Goal: Complete application form

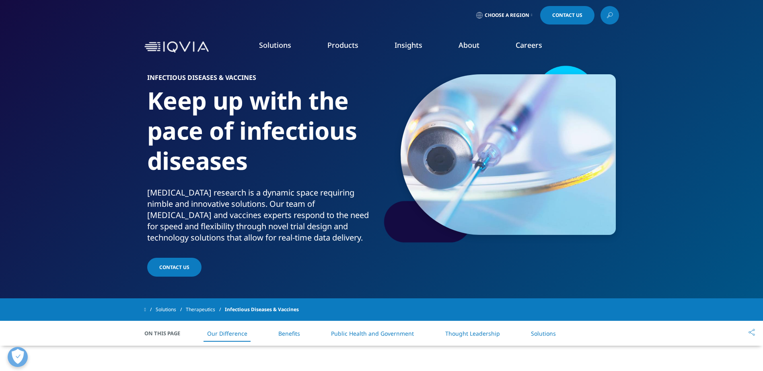
click at [568, 21] on link "Contact Us" at bounding box center [567, 15] width 54 height 18
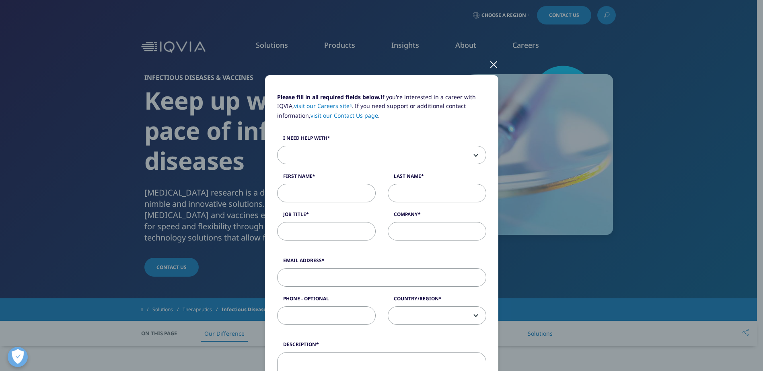
click at [373, 154] on span at bounding box center [381, 155] width 208 height 18
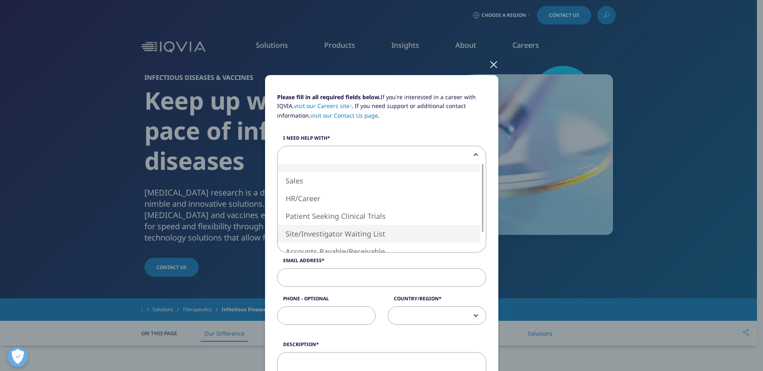
select select "Site Investigator Waiting List"
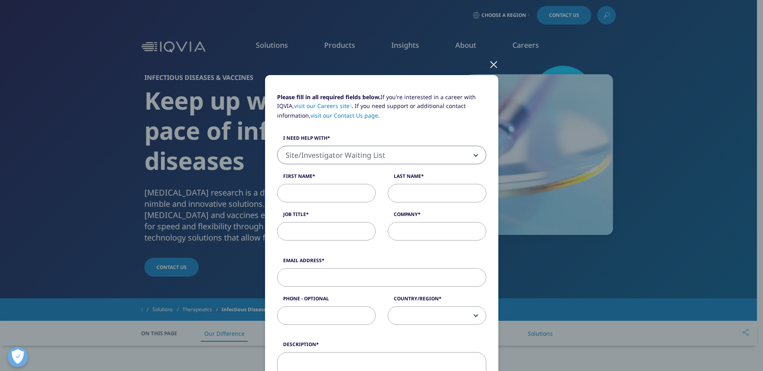
click at [342, 195] on input "First Name" at bounding box center [326, 193] width 98 height 18
click at [289, 189] on input "KAtie" at bounding box center [326, 193] width 98 height 18
type input "[PERSON_NAME]"
type input "Head of Research"
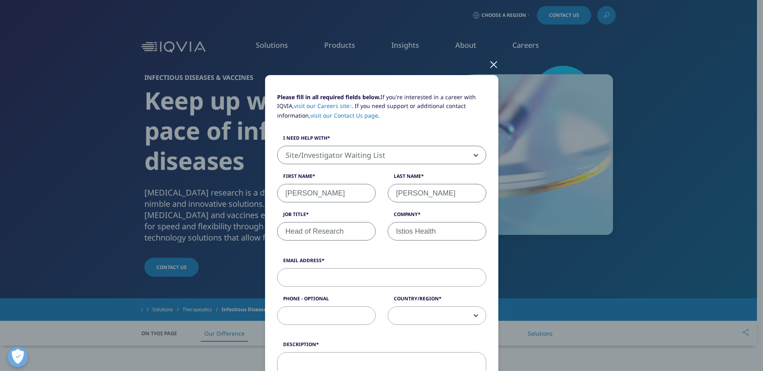
type input "Istios Health"
type input "[EMAIL_ADDRESS][DOMAIN_NAME]"
click at [398, 252] on form "Please fill in all required fields below. If you're interested in a career with…" at bounding box center [381, 330] width 209 height 475
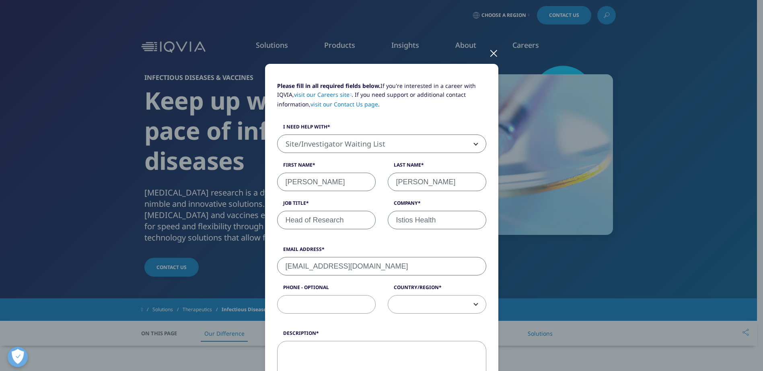
scroll to position [40, 0]
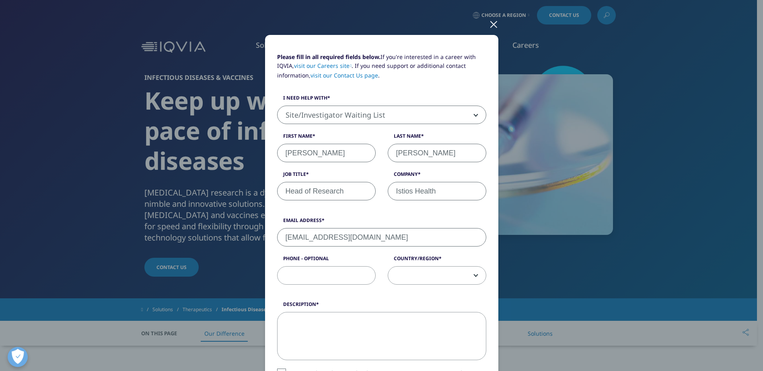
click at [444, 273] on span at bounding box center [437, 276] width 98 height 18
select select "[GEOGRAPHIC_DATA]"
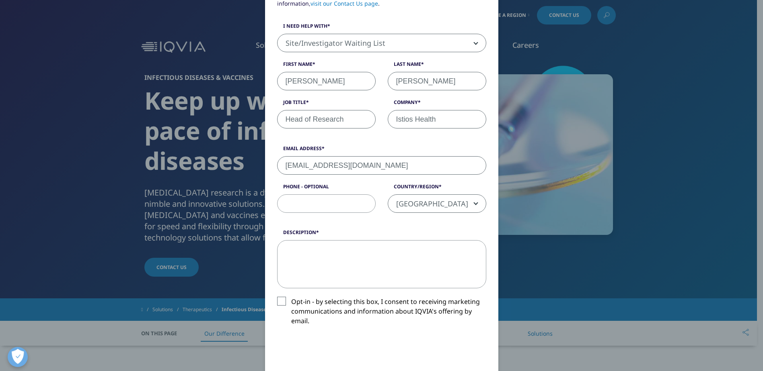
scroll to position [121, 0]
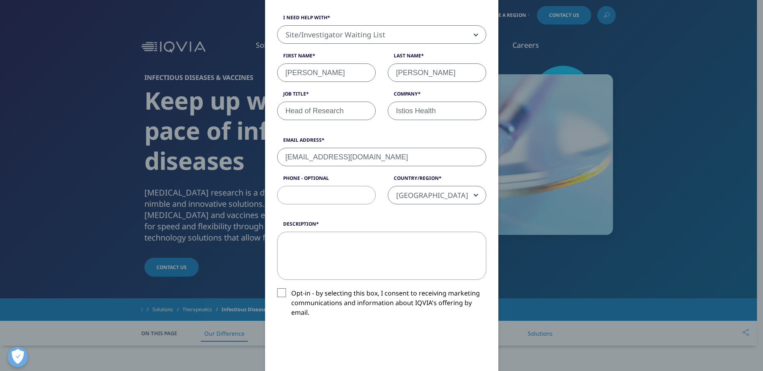
click at [324, 244] on textarea "Description" at bounding box center [381, 256] width 209 height 48
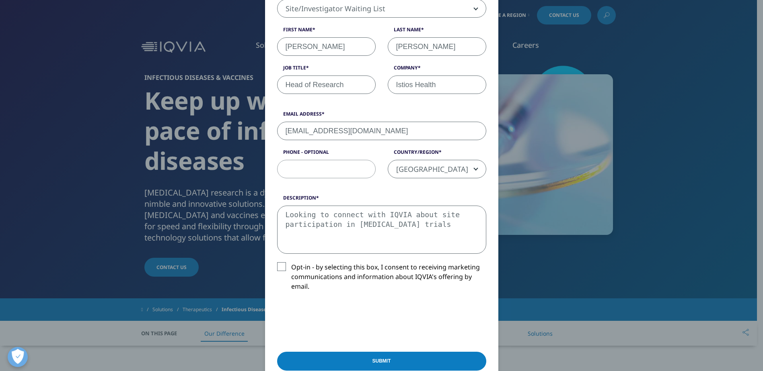
scroll to position [161, 0]
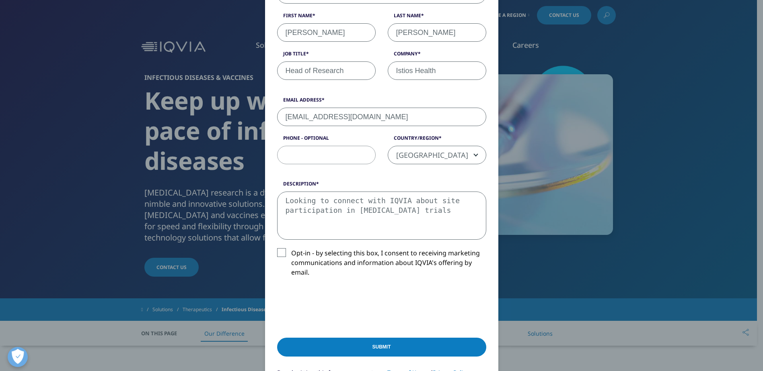
type textarea "Looking to connect with IQVIA about site participation in [MEDICAL_DATA] trials"
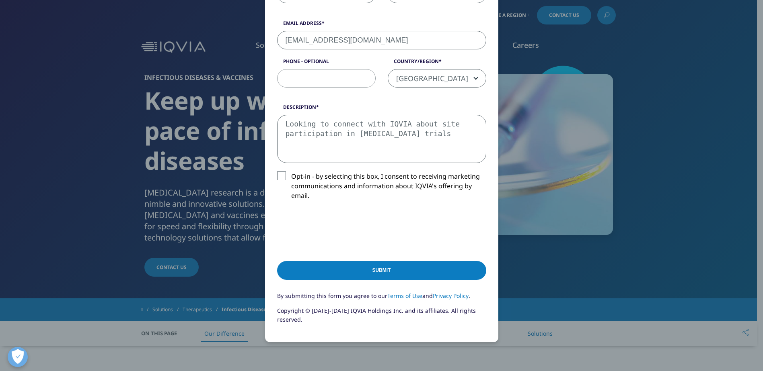
scroll to position [241, 0]
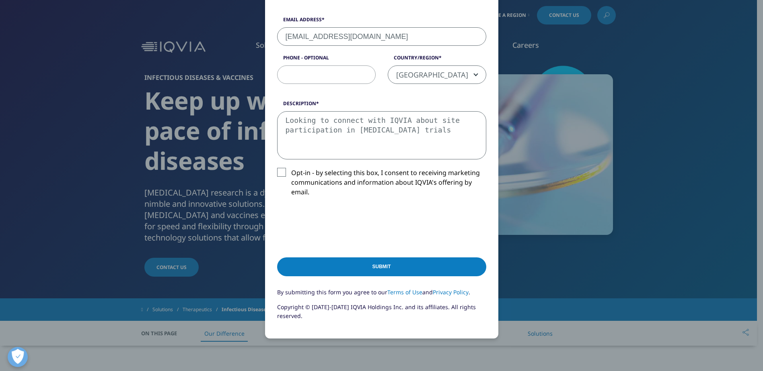
click at [412, 264] on input "Submit" at bounding box center [381, 267] width 209 height 19
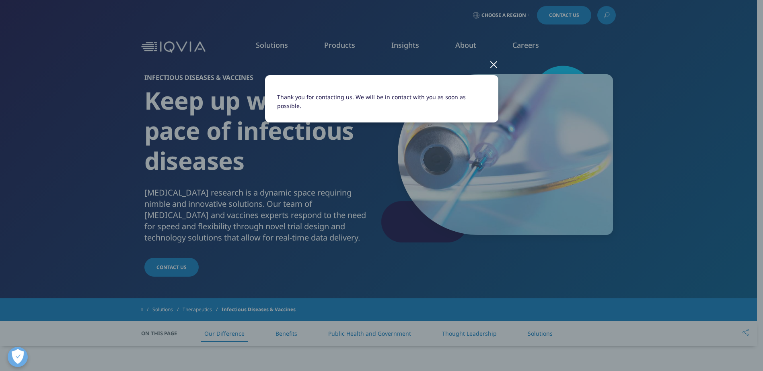
scroll to position [0, 0]
click at [492, 64] on div at bounding box center [493, 64] width 9 height 22
